Goal: Information Seeking & Learning: Learn about a topic

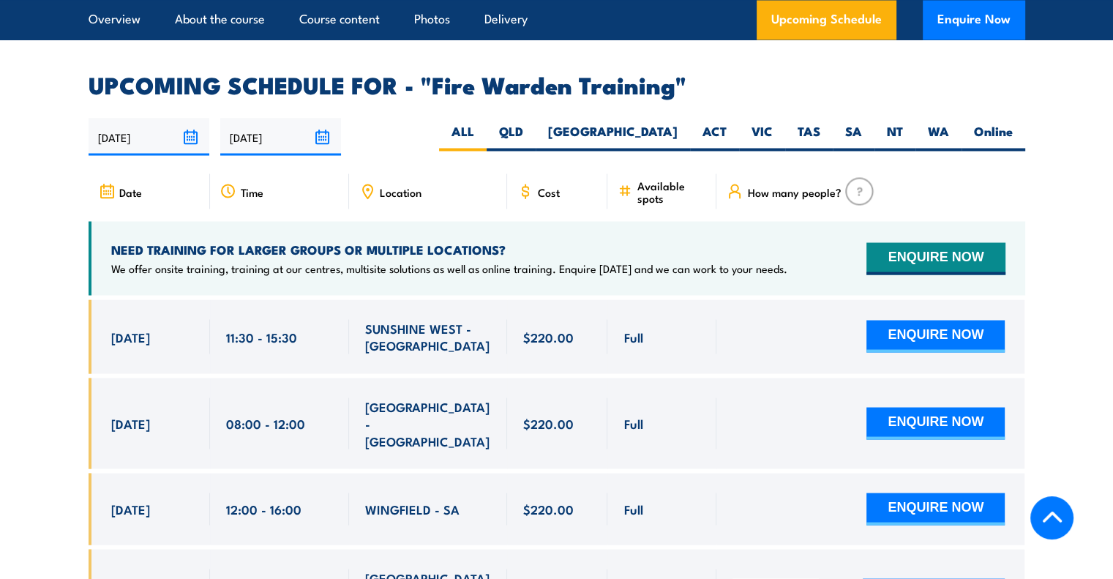
scroll to position [2688, 0]
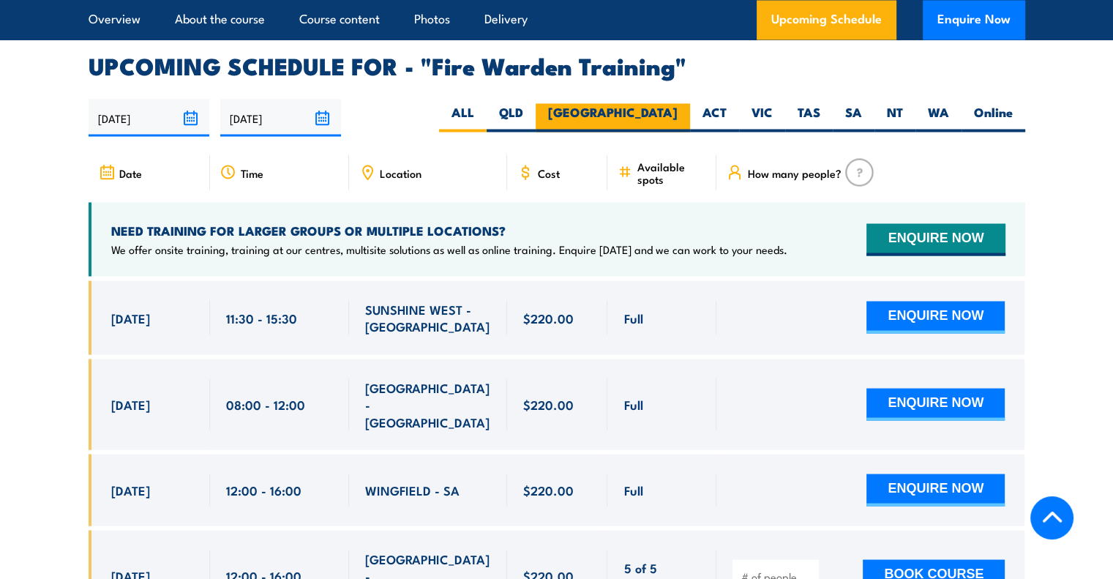
click at [664, 103] on label "NSW" at bounding box center [613, 117] width 154 height 29
click at [677, 103] on input "NSW" at bounding box center [682, 108] width 10 height 10
radio input "true"
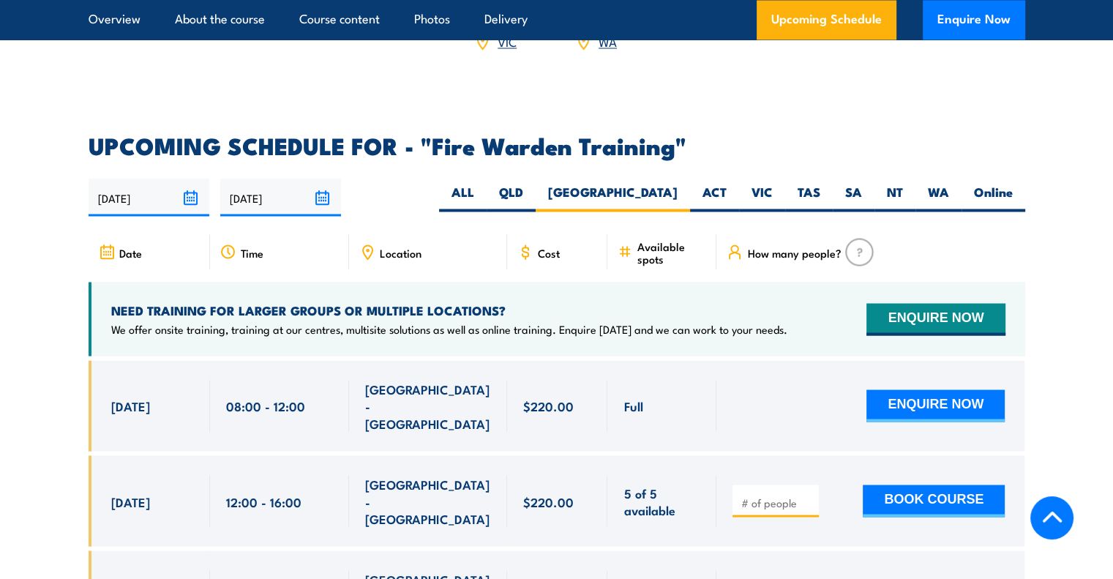
scroll to position [2608, 0]
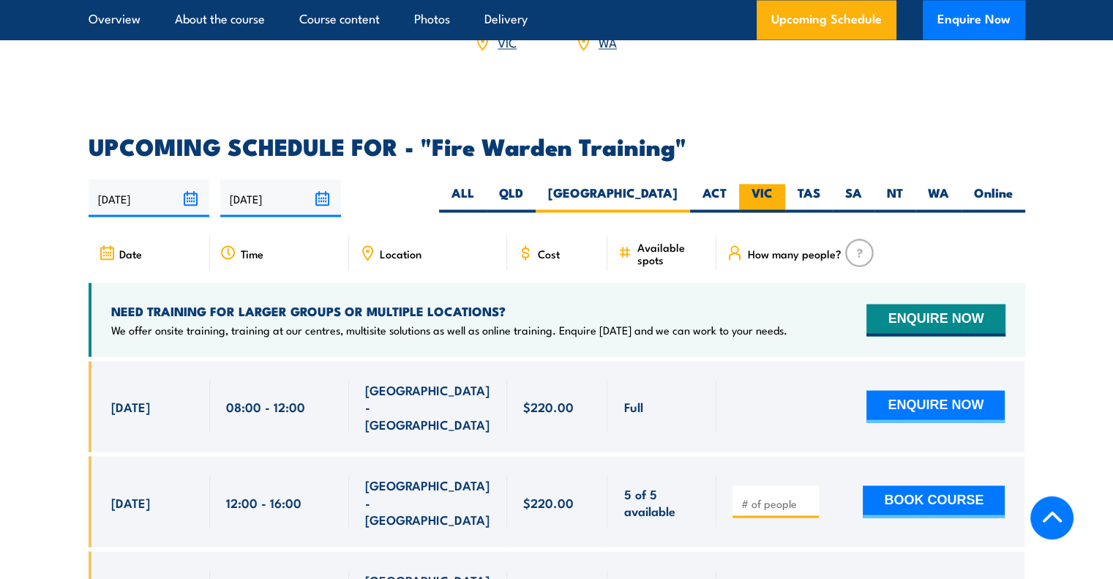
click at [760, 184] on label "VIC" at bounding box center [762, 198] width 46 height 29
click at [773, 184] on input "VIC" at bounding box center [778, 189] width 10 height 10
radio input "true"
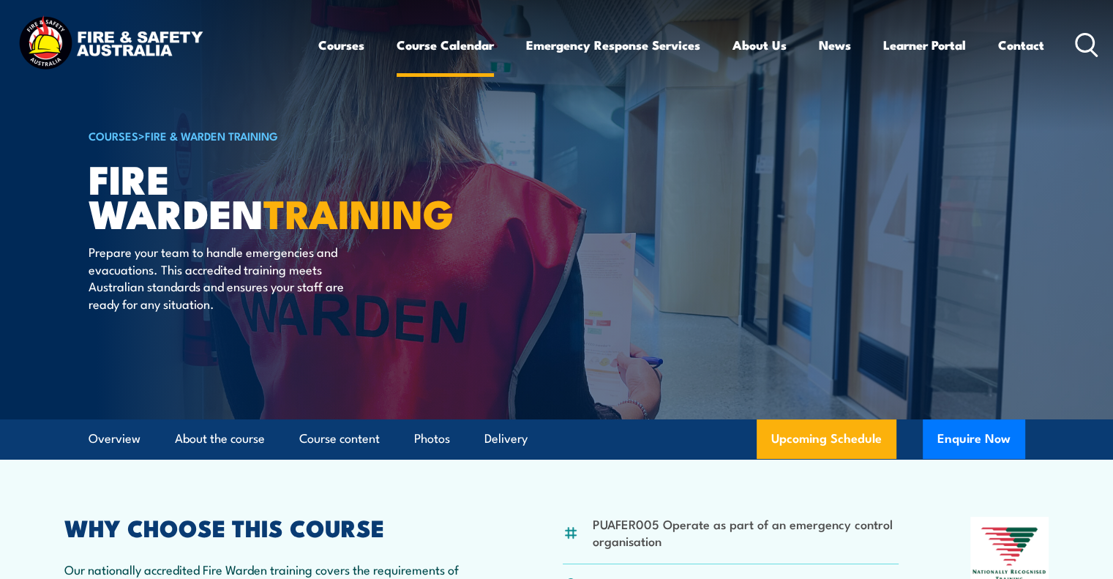
click at [448, 44] on link "Course Calendar" at bounding box center [445, 45] width 97 height 39
click at [454, 43] on link "Course Calendar" at bounding box center [445, 45] width 97 height 39
click at [448, 43] on link "Course Calendar" at bounding box center [445, 45] width 97 height 39
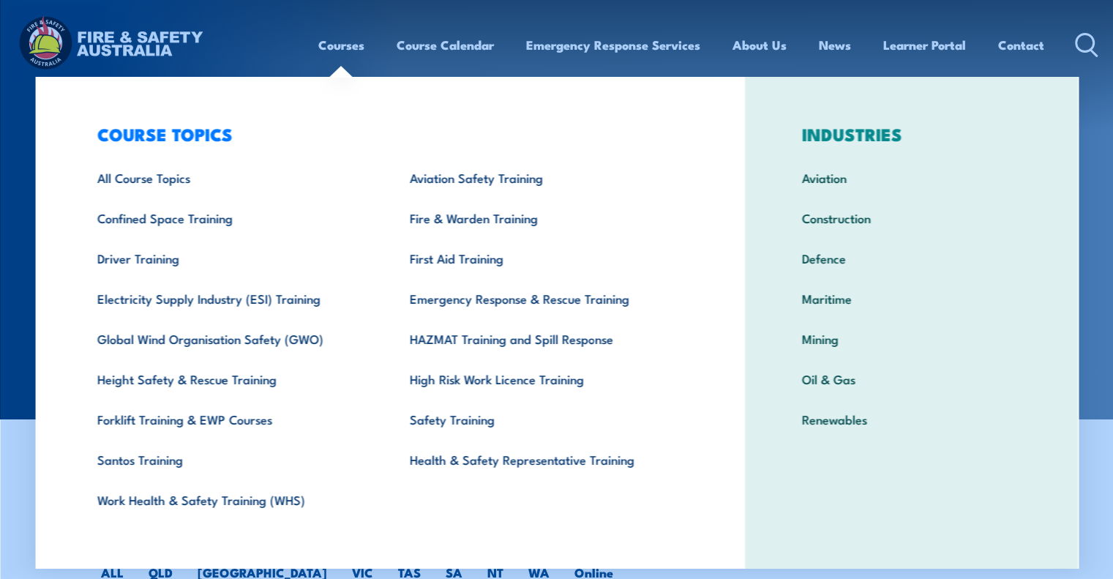
click at [349, 48] on link "Courses" at bounding box center [341, 45] width 46 height 39
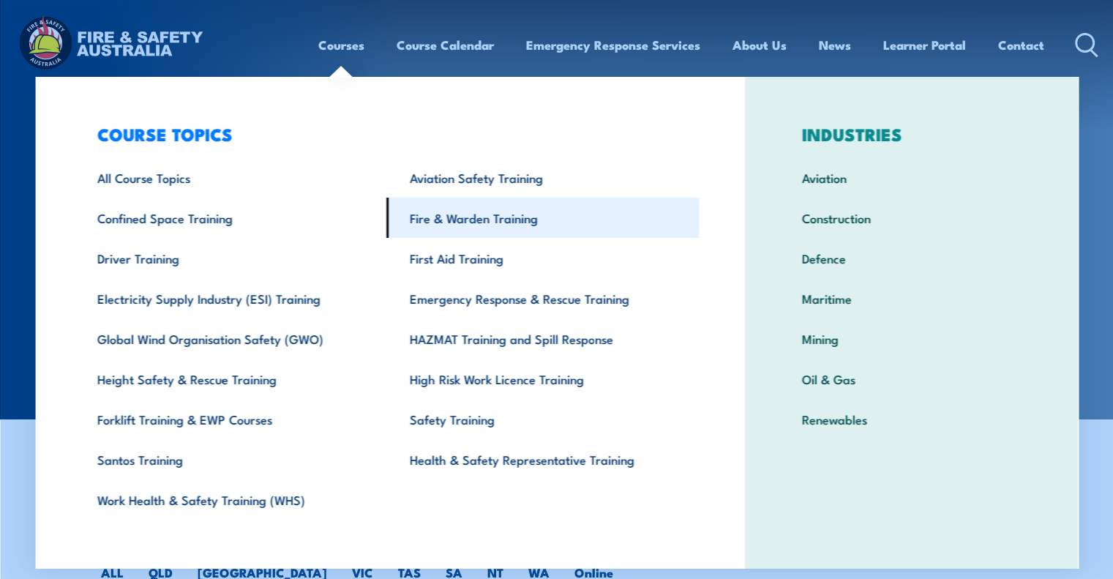
click at [483, 219] on link "Fire & Warden Training" at bounding box center [542, 218] width 312 height 40
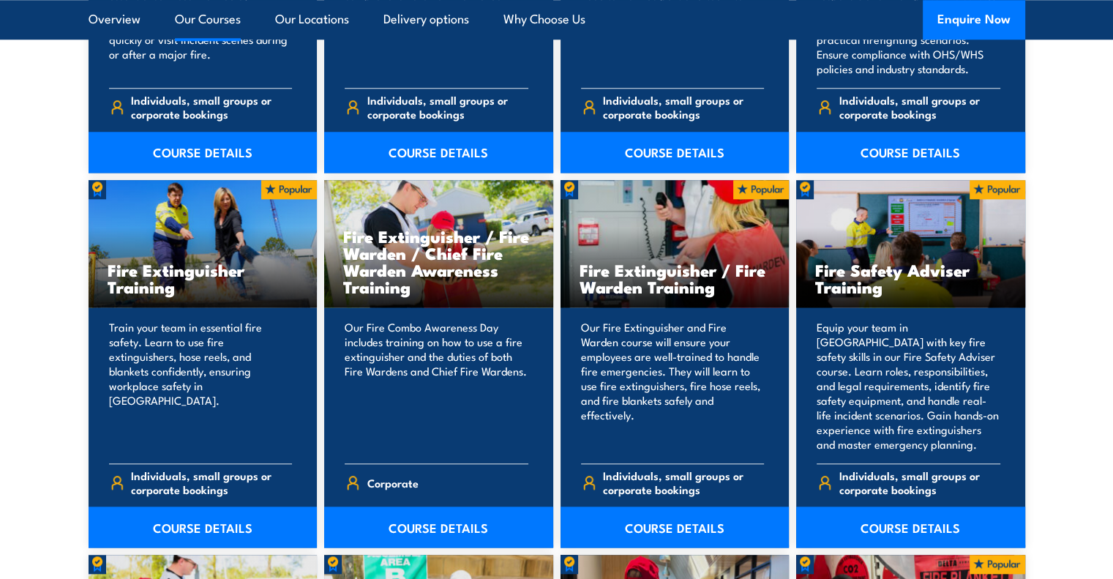
scroll to position [1442, 0]
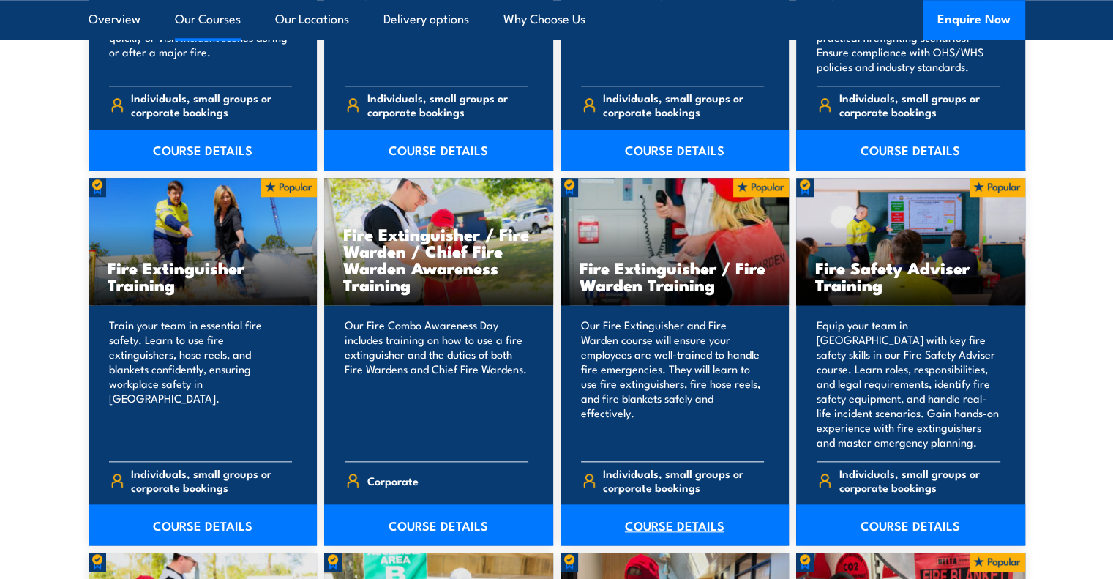
click at [688, 519] on link "COURSE DETAILS" at bounding box center [674, 524] width 229 height 41
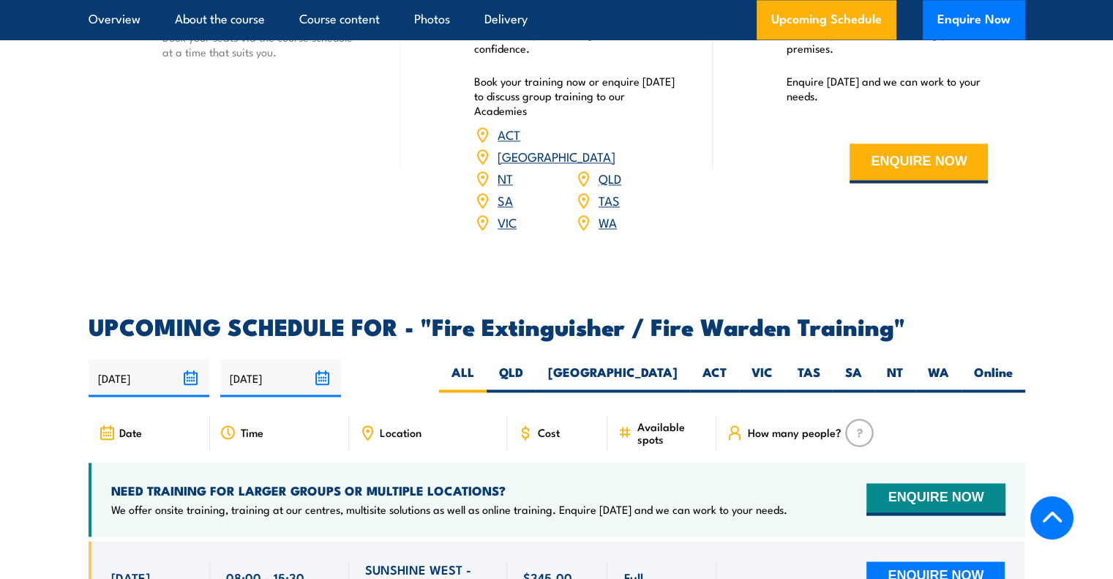
scroll to position [2200, 0]
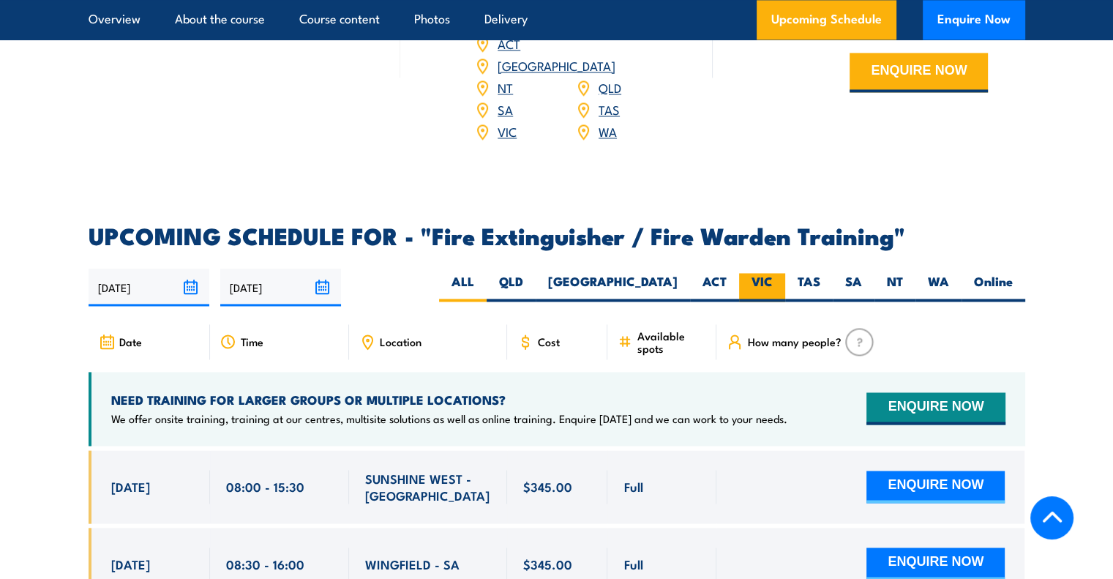
click at [756, 273] on label "VIC" at bounding box center [762, 287] width 46 height 29
click at [773, 273] on input "VIC" at bounding box center [778, 278] width 10 height 10
radio input "true"
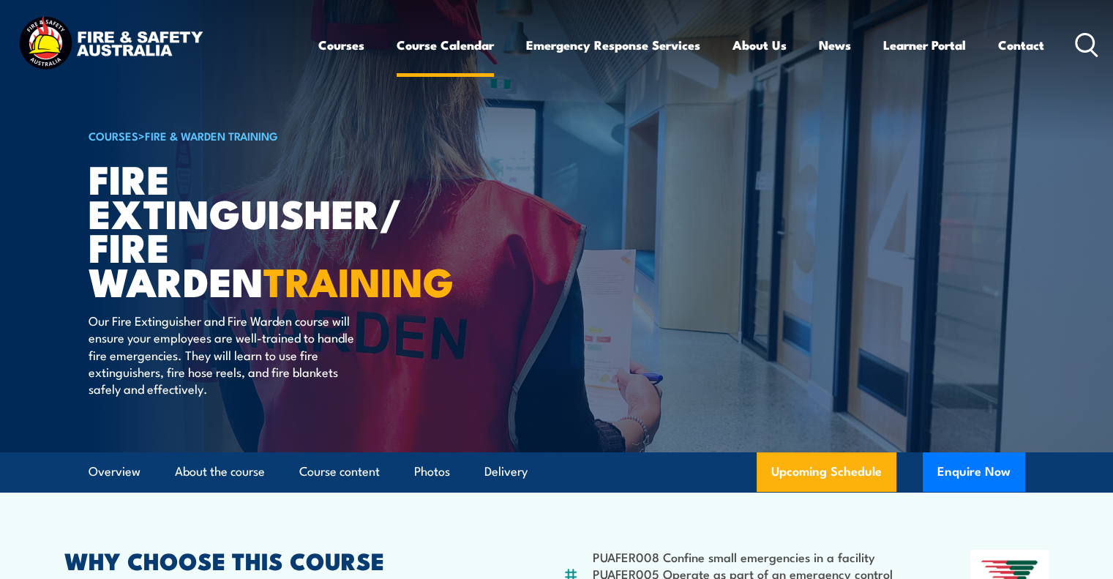
click at [457, 45] on link "Course Calendar" at bounding box center [445, 45] width 97 height 39
click at [439, 46] on link "Course Calendar" at bounding box center [445, 45] width 97 height 39
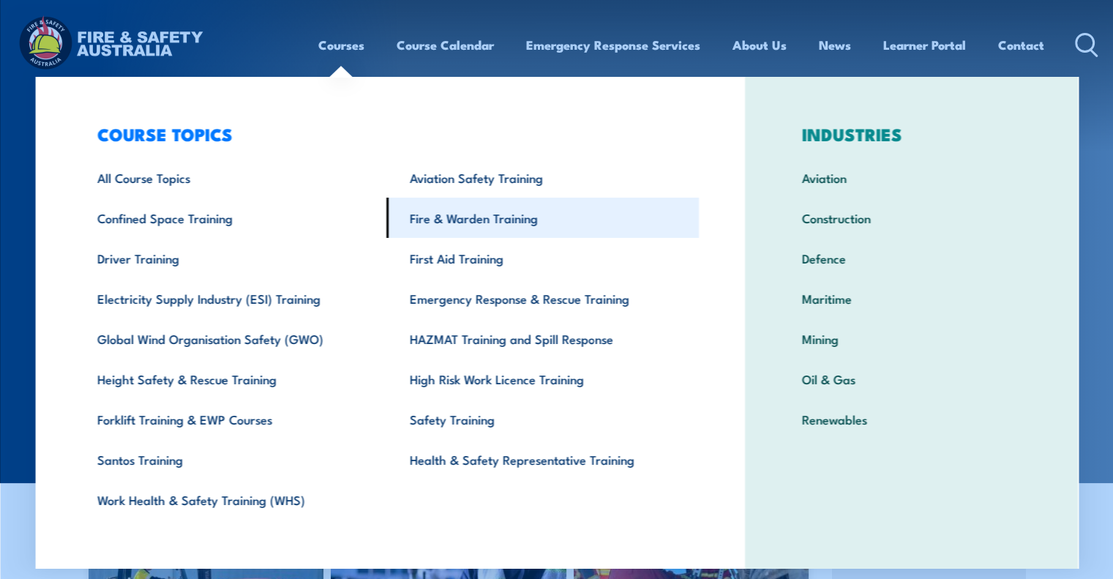
click at [444, 219] on link "Fire & Warden Training" at bounding box center [542, 218] width 312 height 40
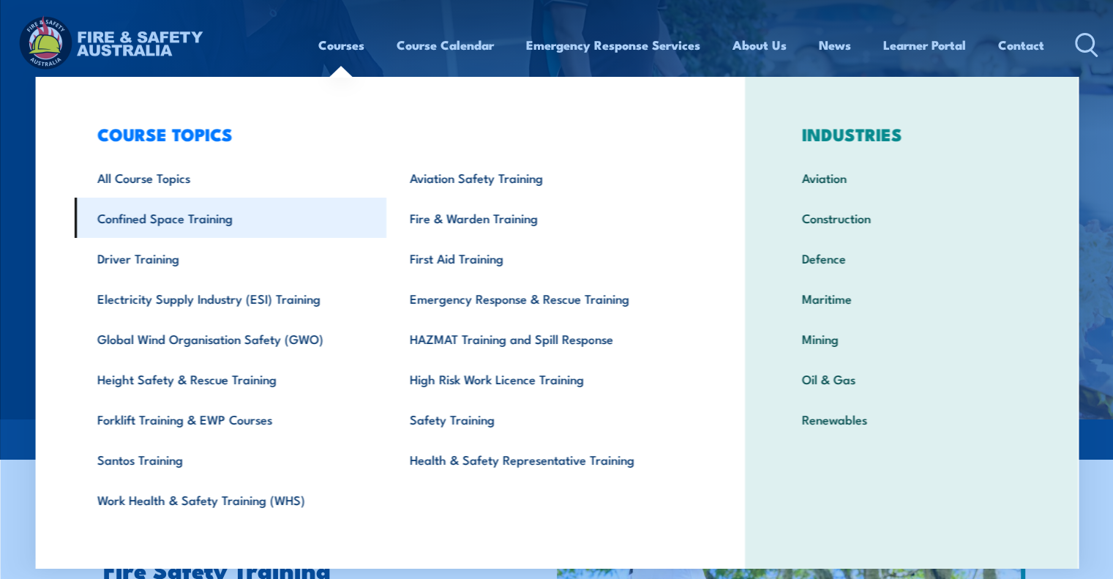
click at [176, 215] on link "Confined Space Training" at bounding box center [230, 218] width 312 height 40
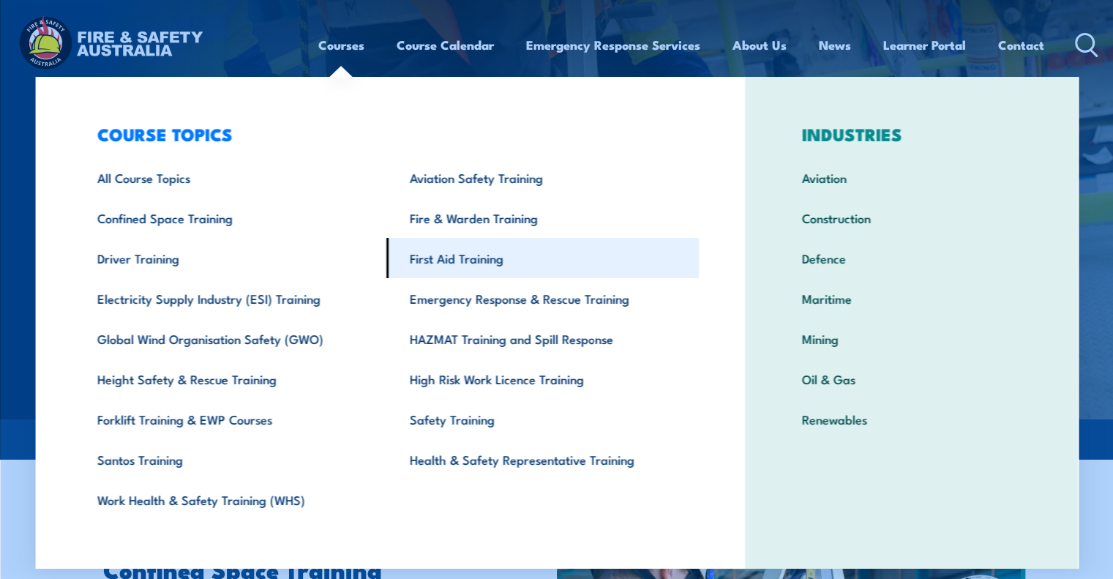
click at [462, 262] on link "First Aid Training" at bounding box center [542, 258] width 312 height 40
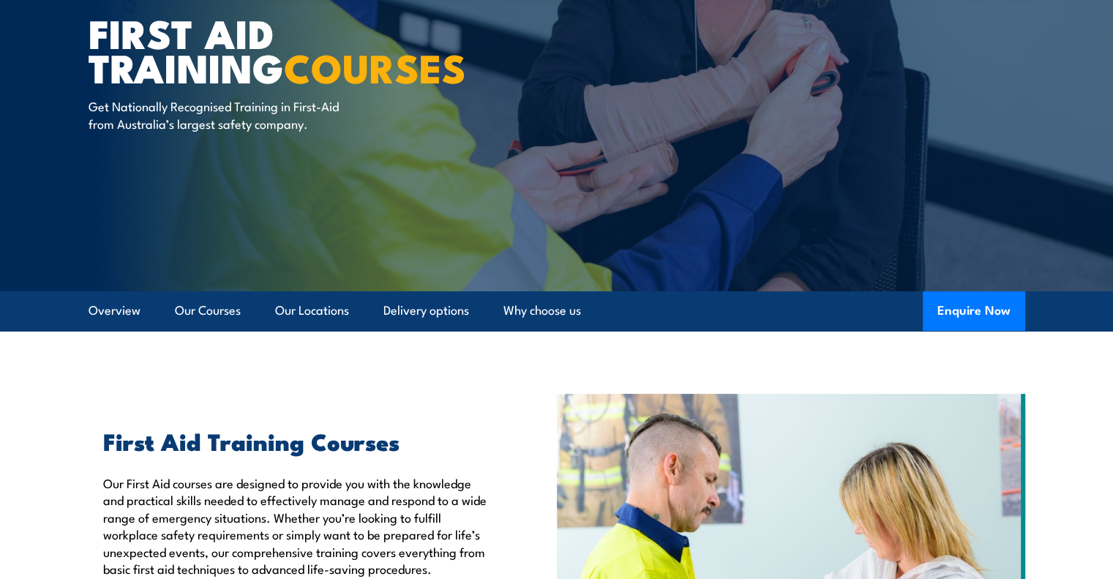
scroll to position [79, 0]
